Goal: Transaction & Acquisition: Obtain resource

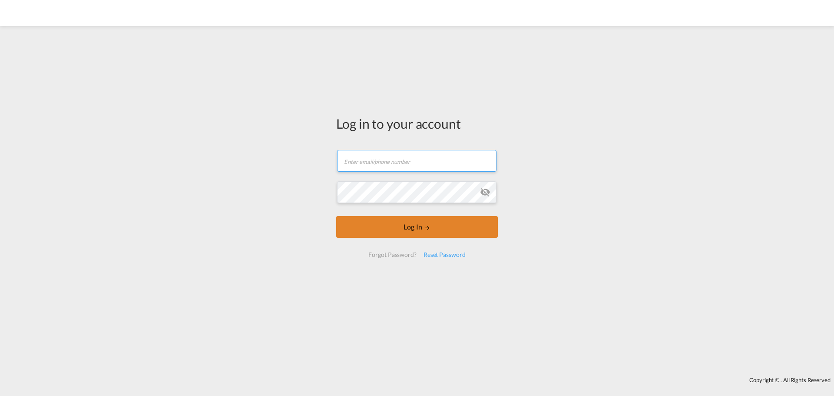
type input "[PERSON_NAME][EMAIL_ADDRESS][DOMAIN_NAME]"
click at [402, 233] on button "Log In" at bounding box center [417, 227] width 162 height 22
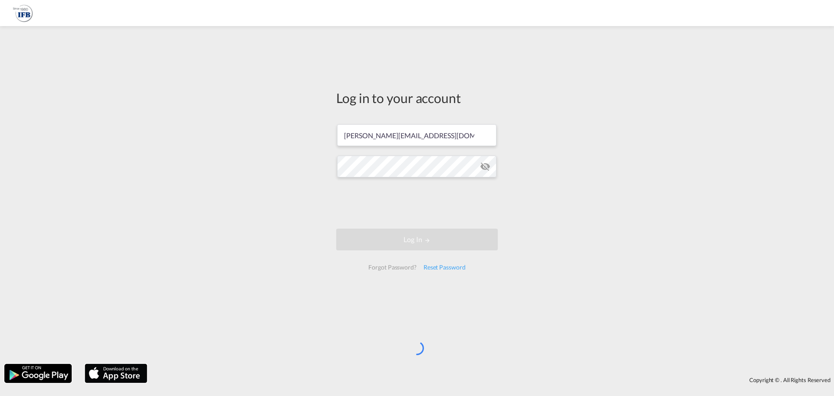
click at [137, 207] on div "Log in to your account [PERSON_NAME][EMAIL_ADDRESS][DOMAIN_NAME] Log In Forgot …" at bounding box center [417, 194] width 834 height 329
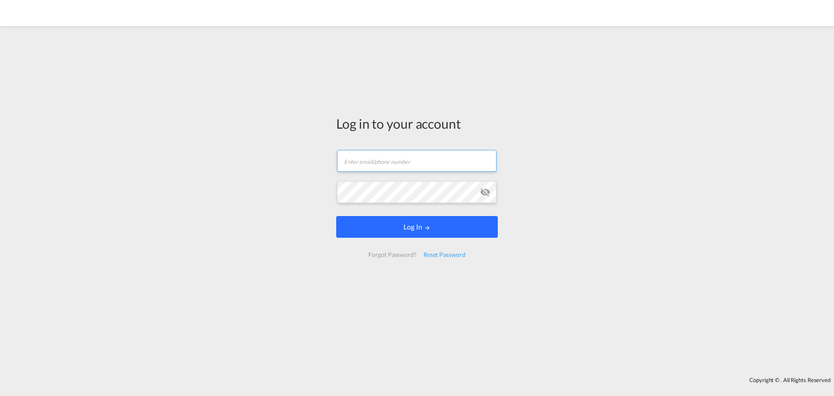
type input "[PERSON_NAME][EMAIL_ADDRESS][DOMAIN_NAME]"
click at [403, 219] on button "Log In" at bounding box center [417, 227] width 162 height 22
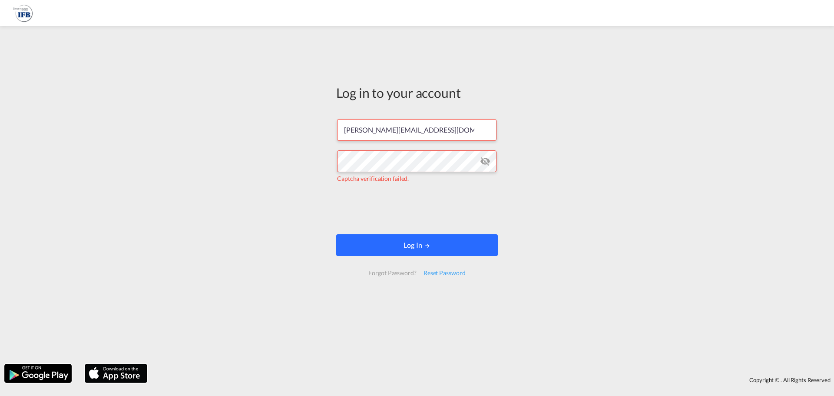
click at [385, 248] on button "Log In" at bounding box center [417, 245] width 162 height 22
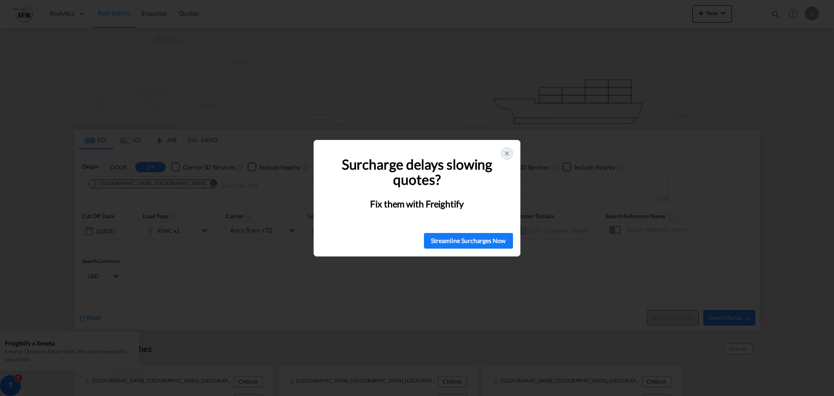
click at [508, 153] on icon at bounding box center [506, 153] width 3 height 3
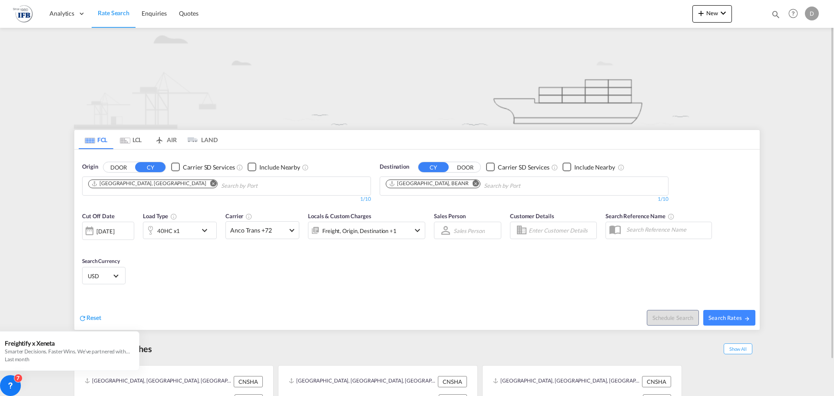
click at [259, 190] on md-chips "Shanghai, CNSHA" at bounding box center [227, 186] width 288 height 18
click at [114, 231] on div "25 Aug 2025" at bounding box center [105, 231] width 18 height 8
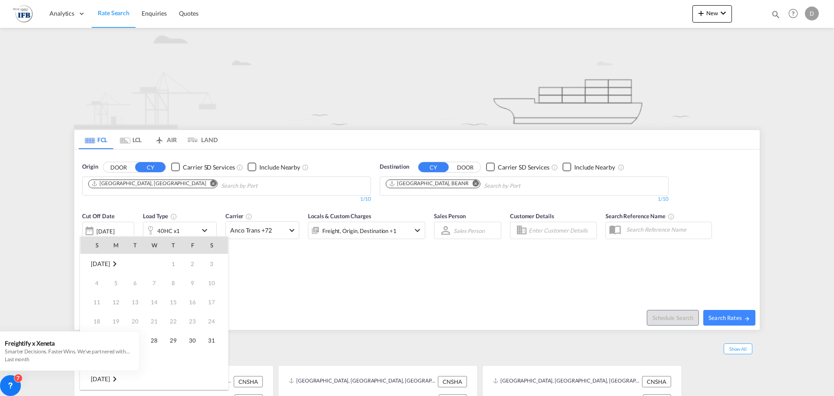
scroll to position [345, 0]
click at [402, 273] on div at bounding box center [417, 198] width 834 height 396
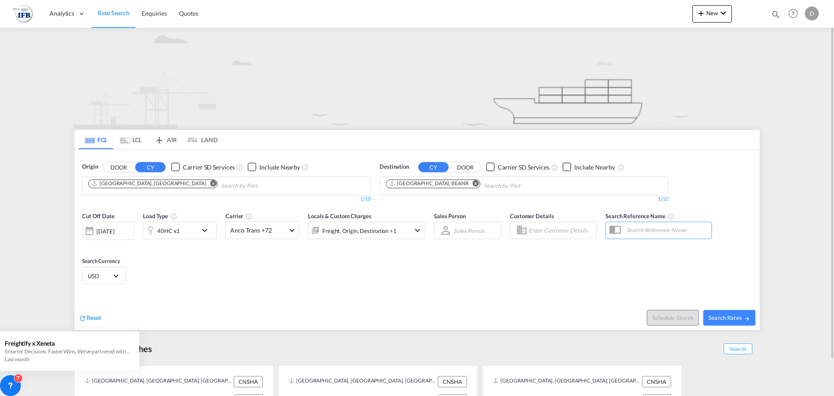
scroll to position [40, 0]
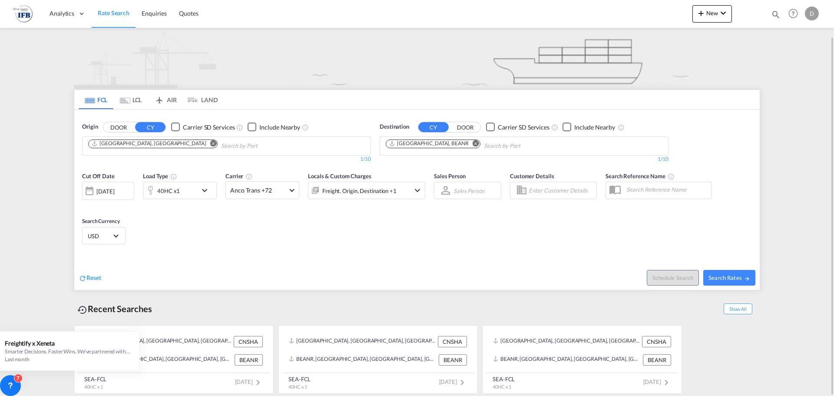
click at [114, 188] on div "25 Aug 2025" at bounding box center [105, 191] width 18 height 8
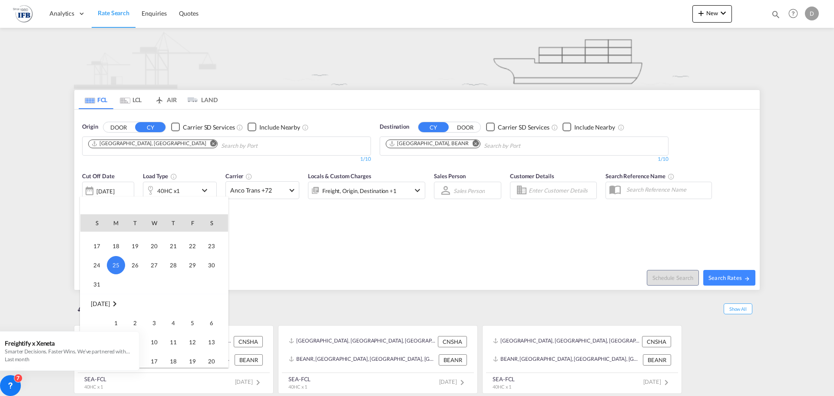
scroll to position [432, 0]
click at [121, 289] on span "1" at bounding box center [115, 288] width 17 height 17
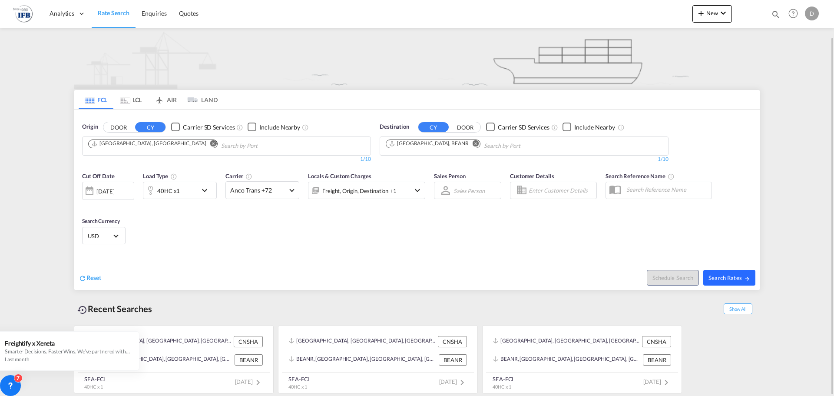
click at [748, 280] on md-icon "icon-arrow-right" at bounding box center [747, 279] width 6 height 6
type input "CNSHA to BEANR / 1 Sep 2025"
